Goal: Task Accomplishment & Management: Complete application form

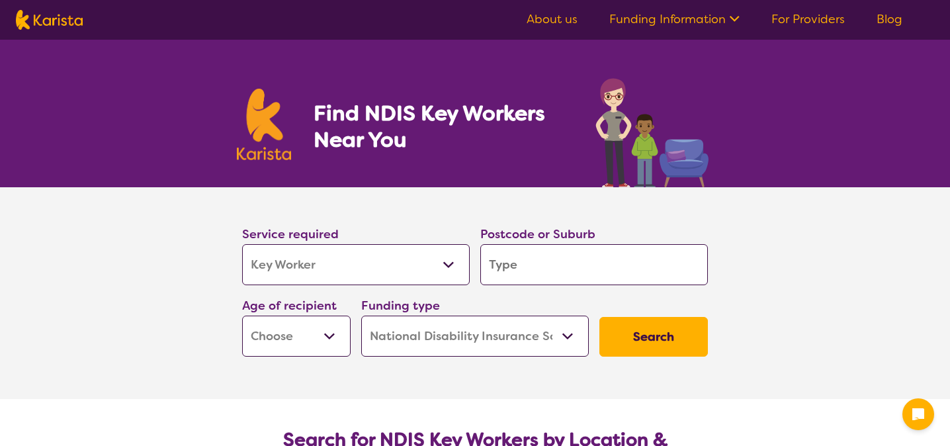
select select "Key Worker"
select select "NDIS"
select select "Key Worker"
select select "NDIS"
click at [374, 268] on select "Allied Health Assistant Assessment ([MEDICAL_DATA] or [MEDICAL_DATA]) Behaviour…" at bounding box center [355, 264] width 227 height 41
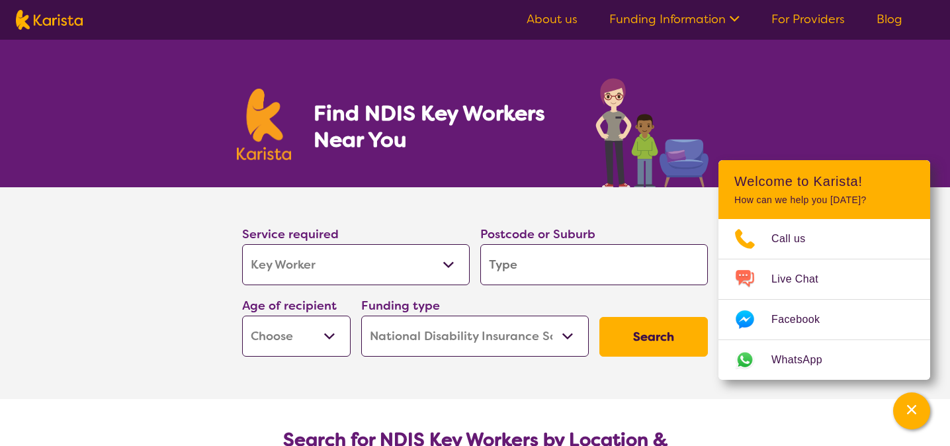
click at [511, 264] on input "search" at bounding box center [593, 264] width 227 height 41
type input "2"
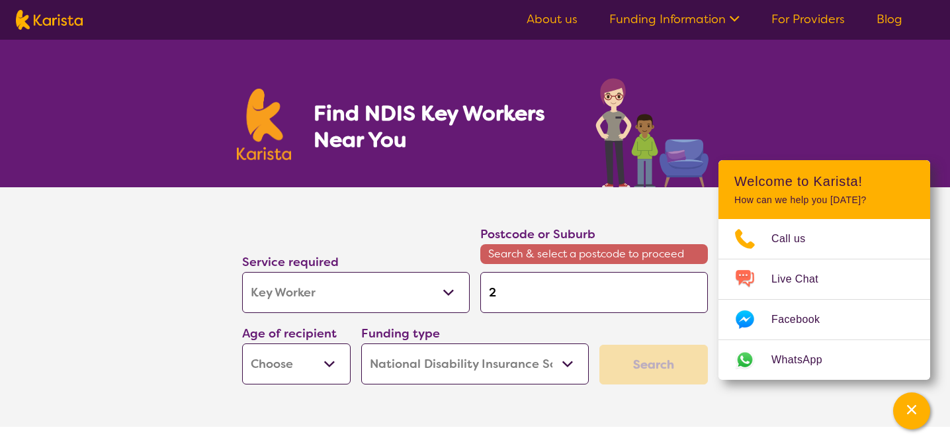
type input "25"
type input "256"
type input "2560"
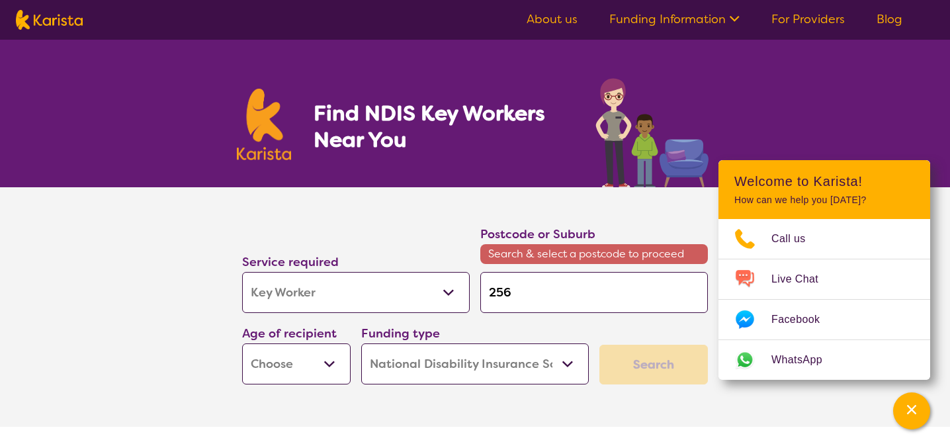
type input "2560"
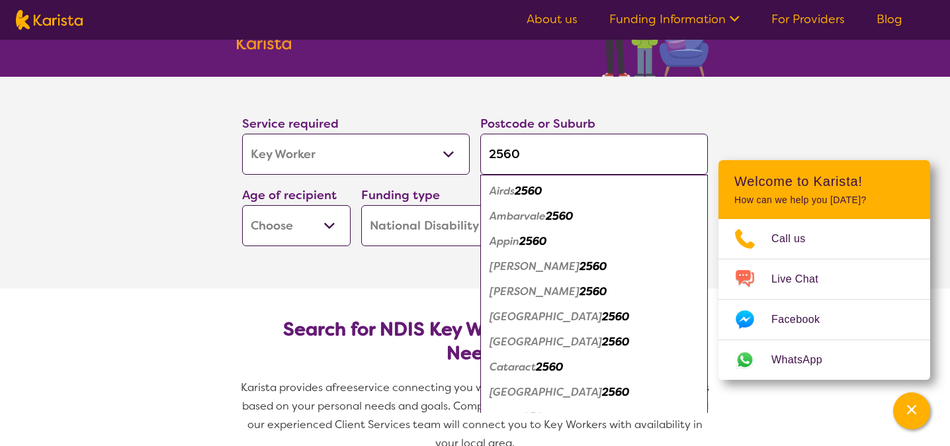
scroll to position [110, 0]
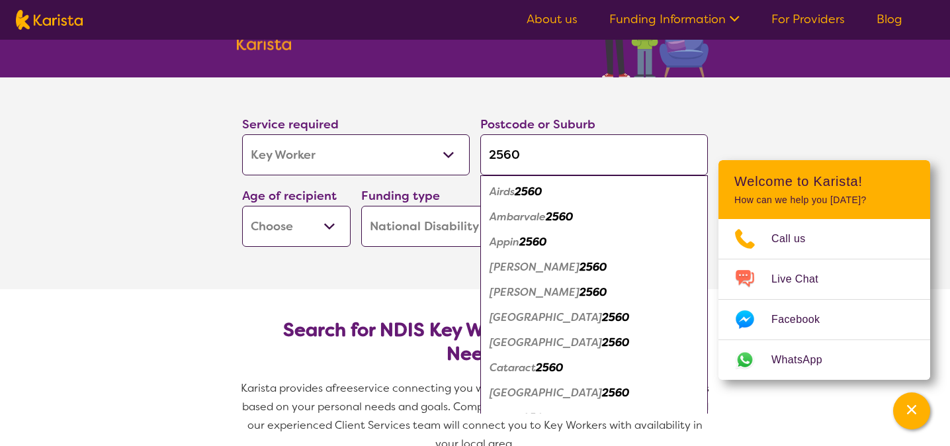
type input "2560"
click at [549, 216] on em "2560" at bounding box center [559, 217] width 27 height 14
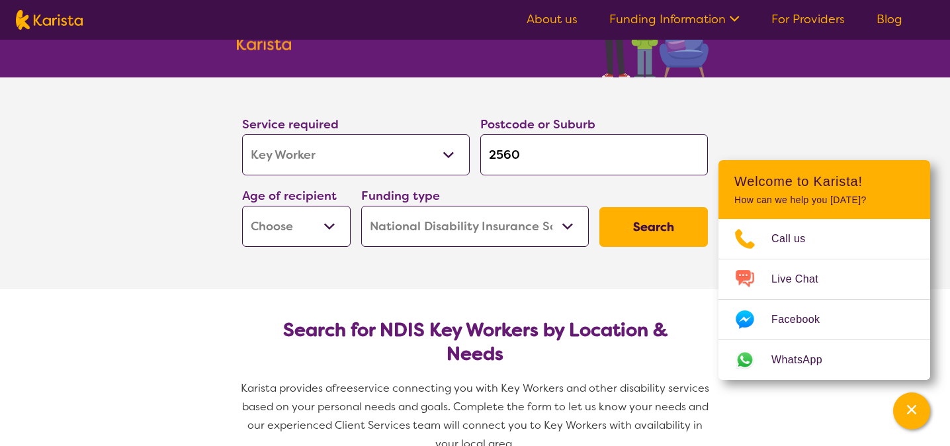
click at [654, 229] on button "Search" at bounding box center [653, 227] width 108 height 40
click at [301, 228] on select "Early Childhood - 0 to 9 Child - 10 to 11 Adolescent - 12 to 17 Adult - 18 to 6…" at bounding box center [296, 226] width 108 height 41
select select "EC"
click at [653, 222] on button "Search" at bounding box center [653, 227] width 108 height 40
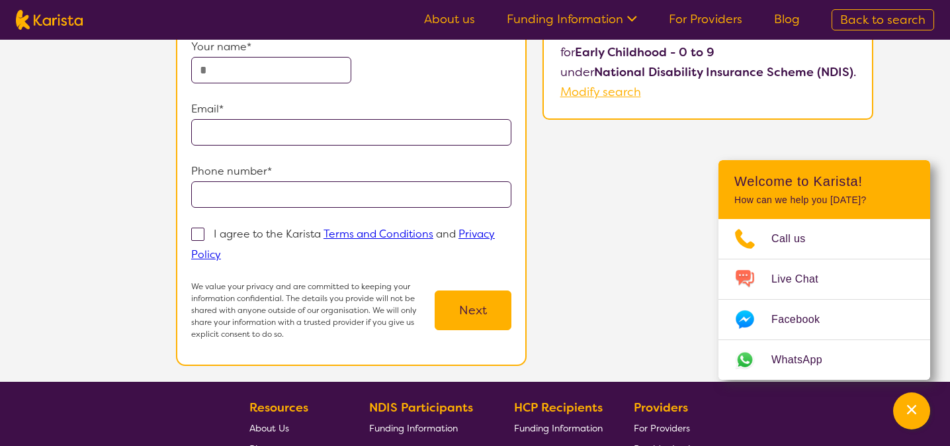
click at [479, 314] on button "Next" at bounding box center [472, 310] width 77 height 40
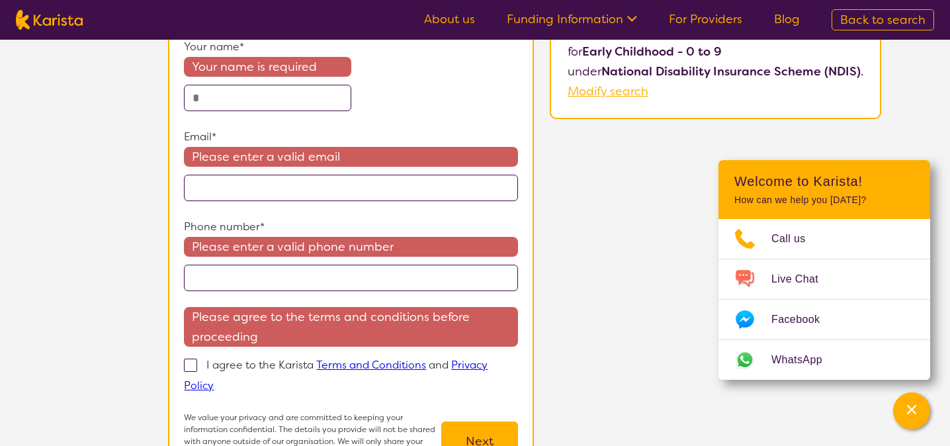
select select "Key Worker"
select select "EC"
select select "NDIS"
select select "Key Worker"
select select "EC"
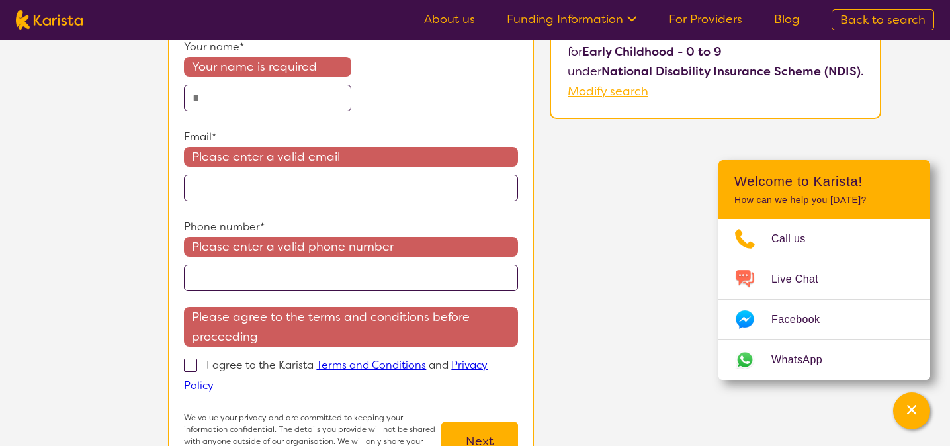
select select "NDIS"
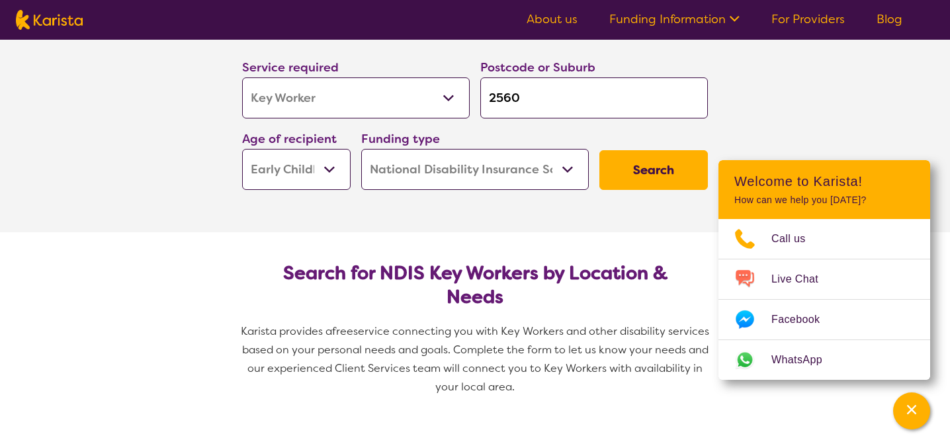
scroll to position [110, 0]
